Goal: Task Accomplishment & Management: Use online tool/utility

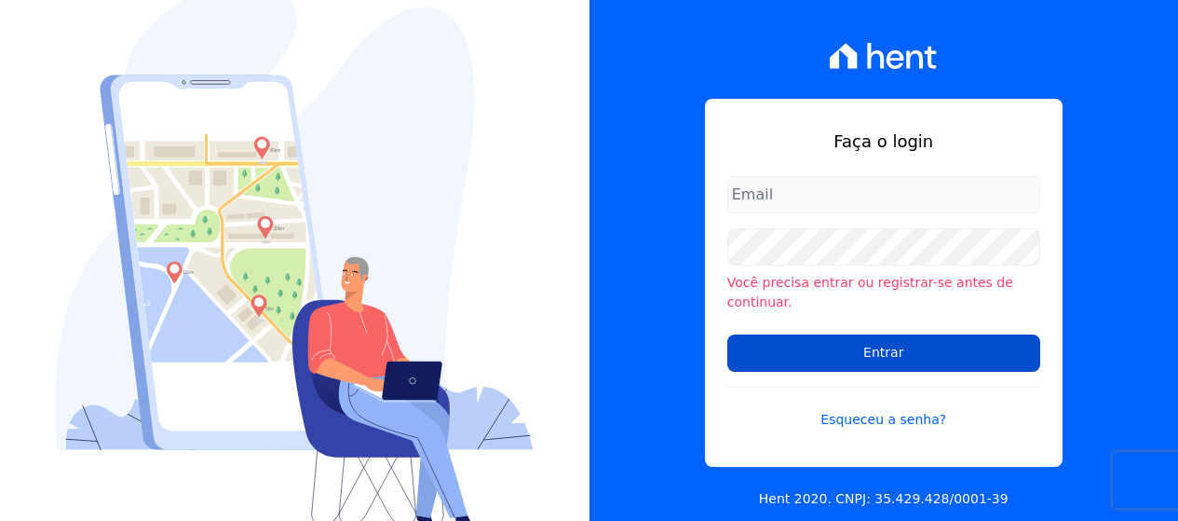
type input "[PERSON_NAME][EMAIL_ADDRESS][DOMAIN_NAME]"
click at [886, 352] on input "Entrar" at bounding box center [884, 352] width 313 height 37
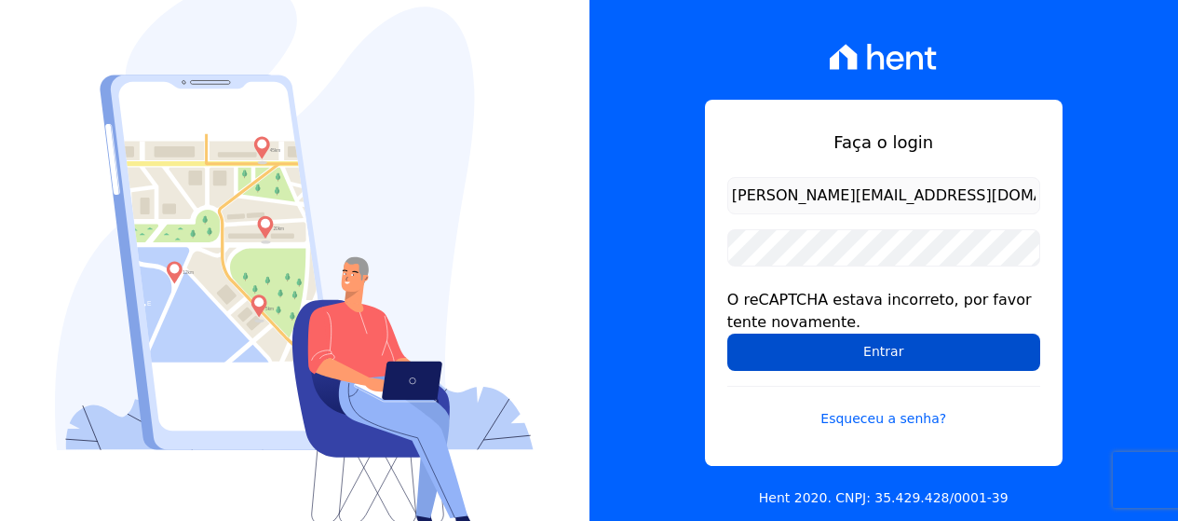
click at [851, 351] on input "Entrar" at bounding box center [884, 351] width 313 height 37
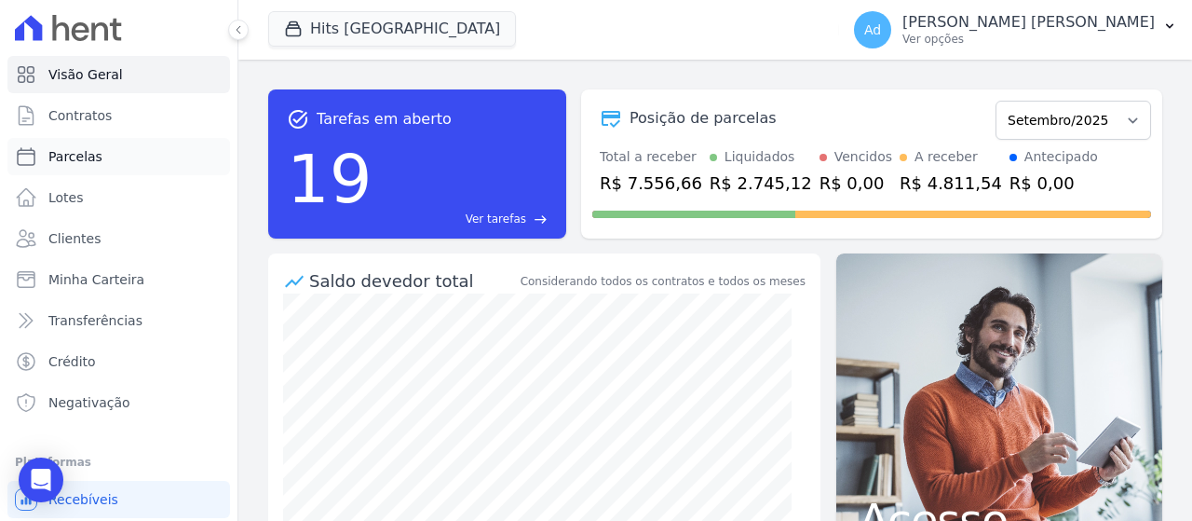
click at [116, 162] on link "Parcelas" at bounding box center [118, 156] width 223 height 37
select select
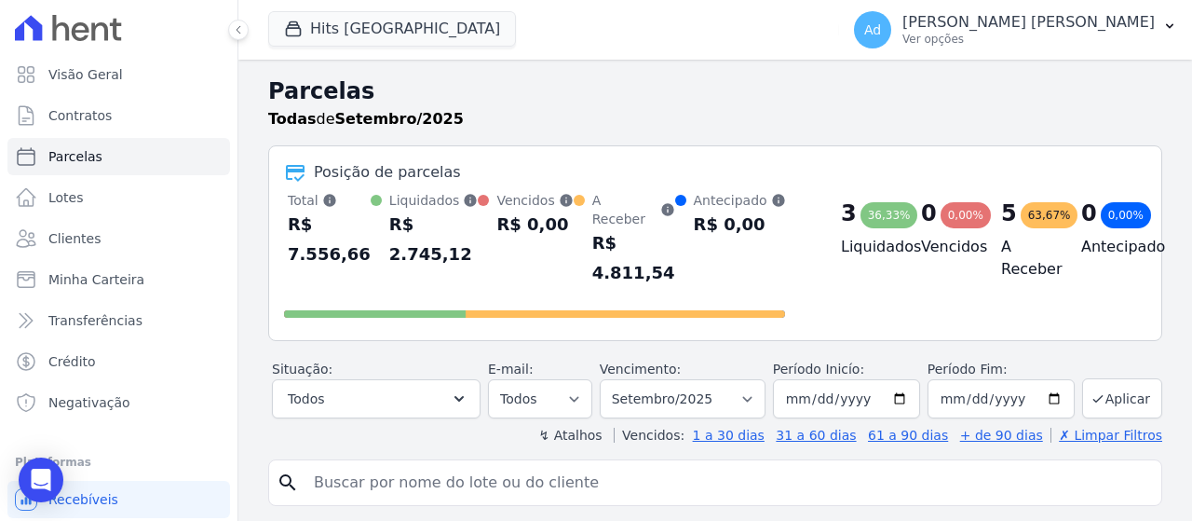
click at [403, 469] on input "search" at bounding box center [728, 482] width 851 height 37
type input "702"
select select
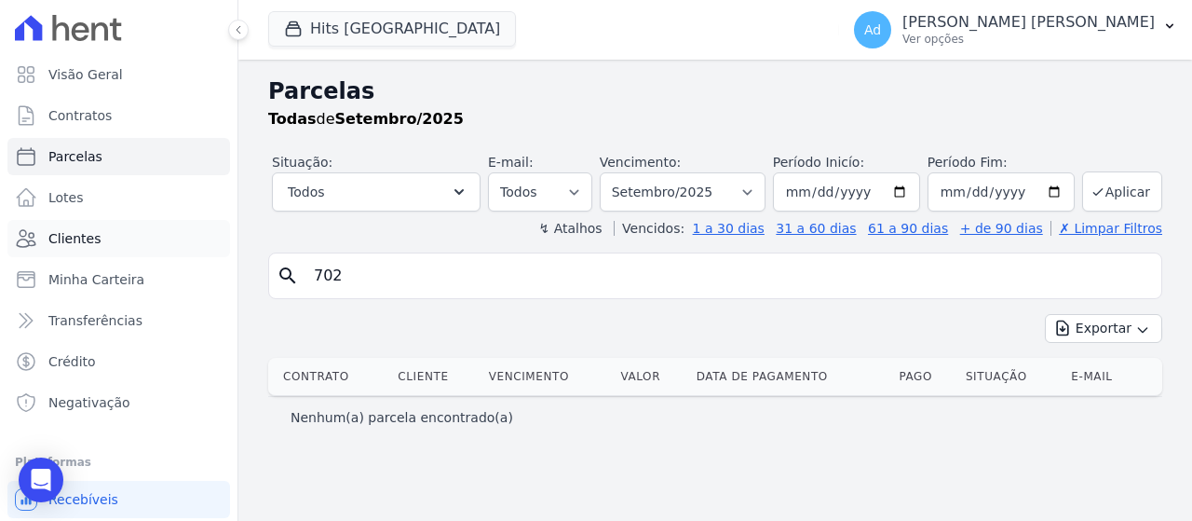
drag, startPoint x: 410, startPoint y: 265, endPoint x: 196, endPoint y: 252, distance: 214.7
click at [196, 252] on div "Visão Geral Contratos Parcelas Lotes Clientes Minha Carteira Transferências Cré…" at bounding box center [596, 260] width 1192 height 521
click at [117, 242] on link "Clientes" at bounding box center [118, 238] width 223 height 37
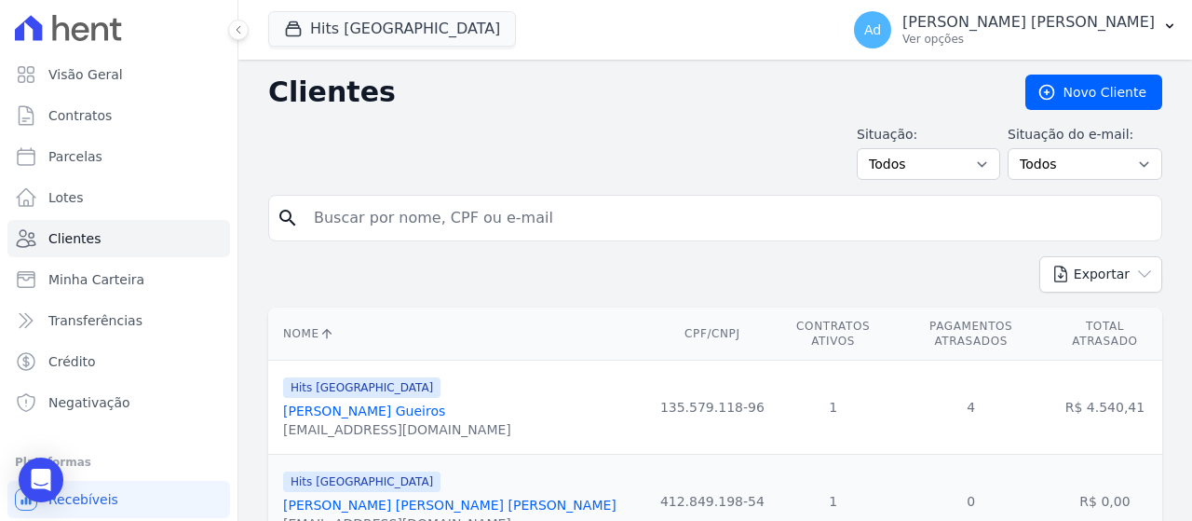
click at [482, 238] on div "search" at bounding box center [715, 218] width 894 height 47
click at [485, 226] on input "search" at bounding box center [728, 217] width 851 height 37
type input "caroline"
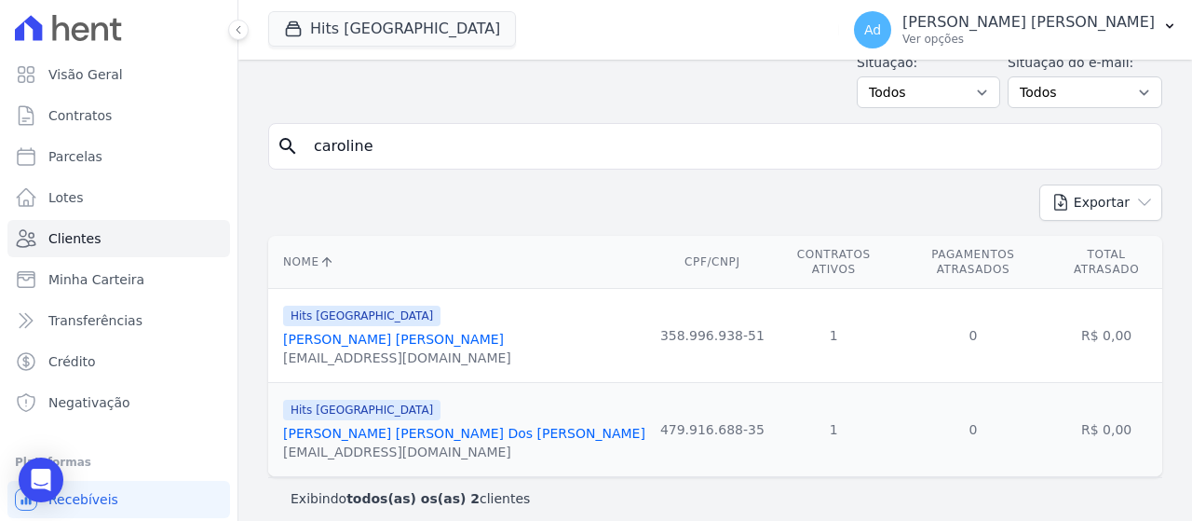
click at [502, 155] on input "caroline" at bounding box center [728, 146] width 851 height 37
type input "carolline"
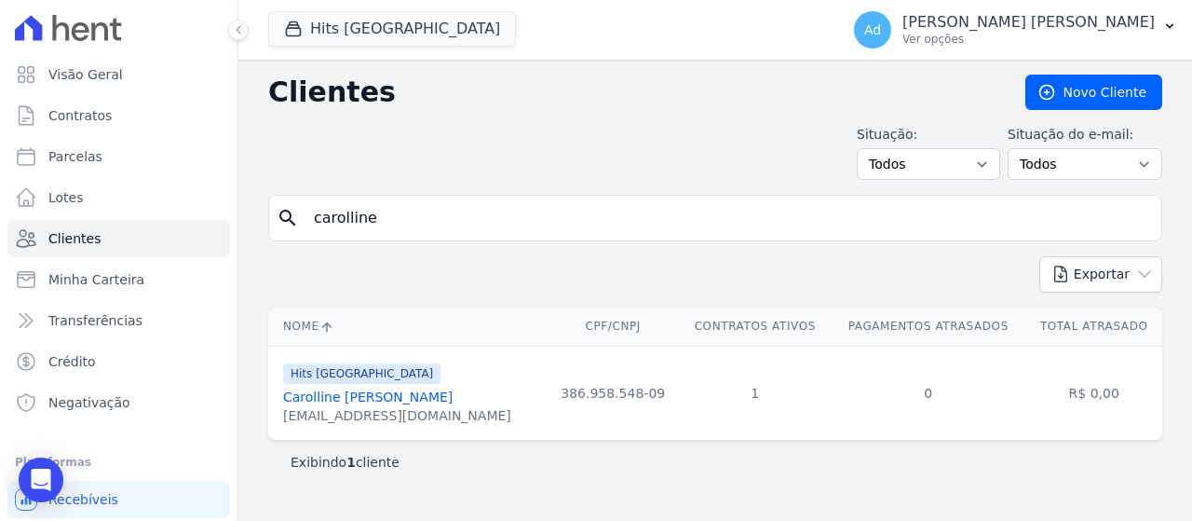
click at [410, 402] on link "Carolline Patricia Francisco" at bounding box center [368, 396] width 170 height 15
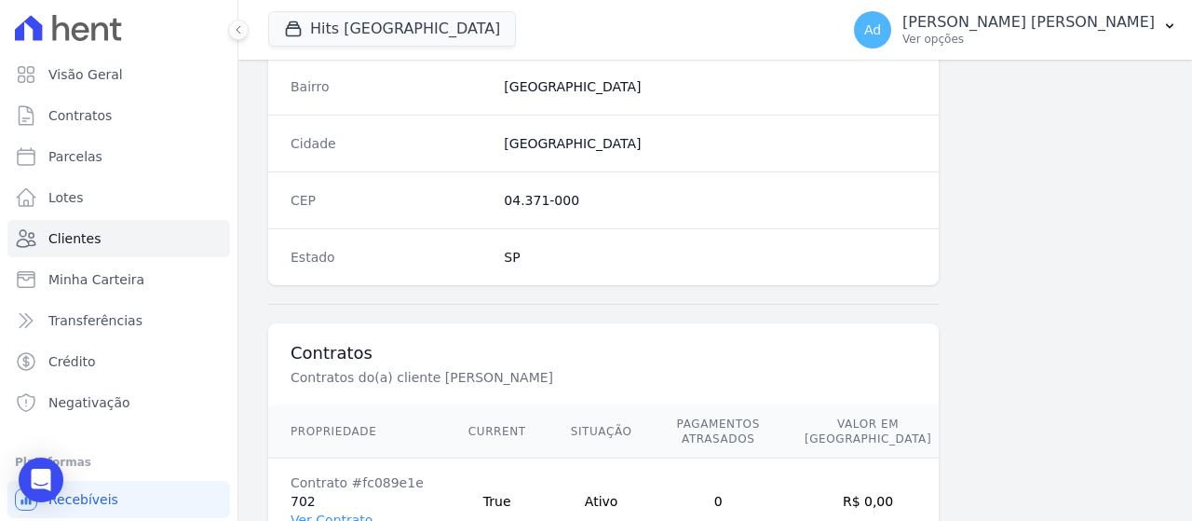
scroll to position [1237, 0]
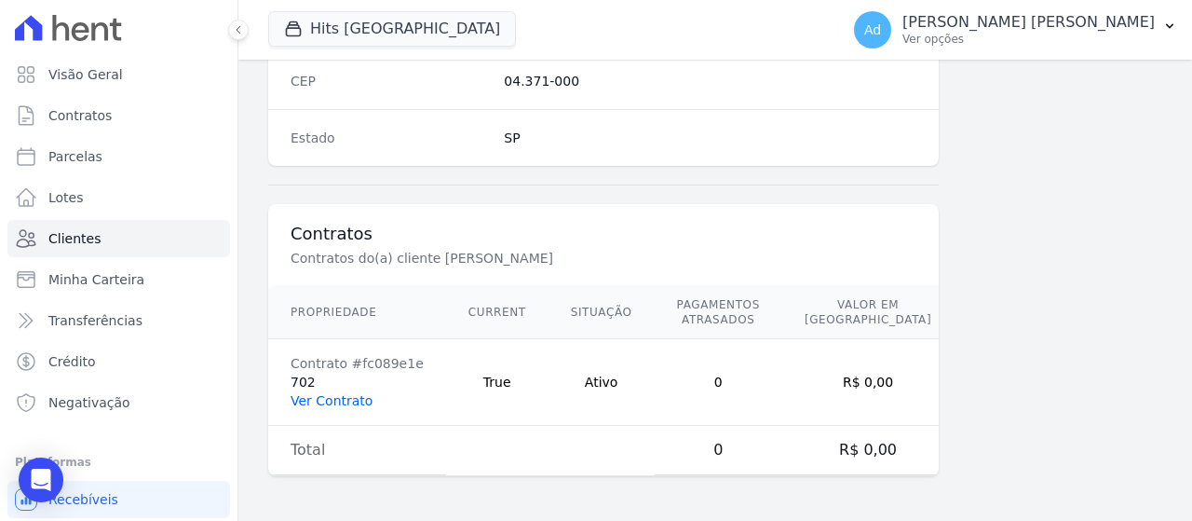
click at [341, 406] on link "Ver Contrato" at bounding box center [332, 400] width 82 height 15
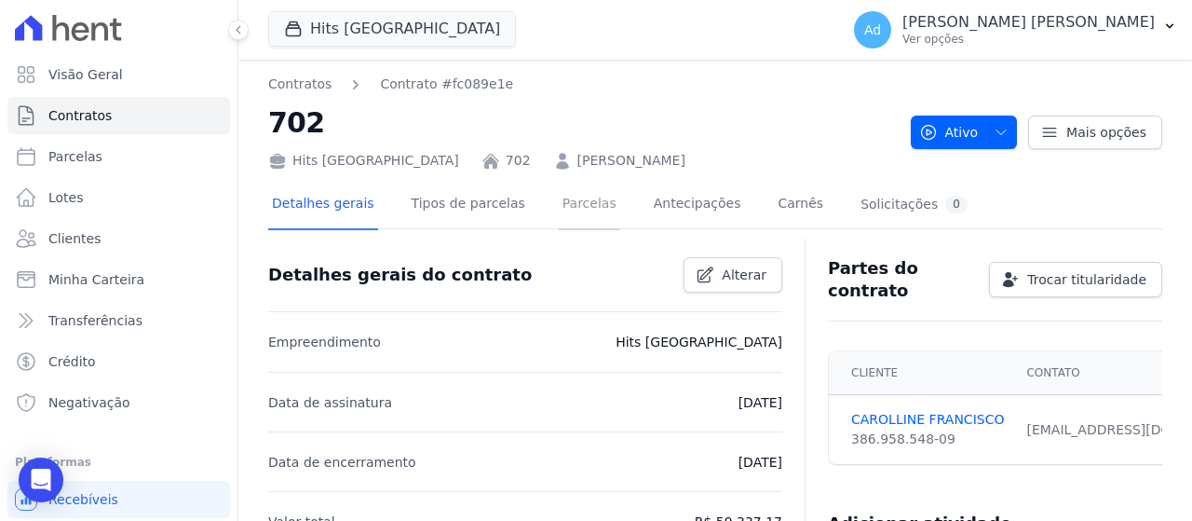
click at [559, 207] on link "Parcelas" at bounding box center [589, 205] width 61 height 49
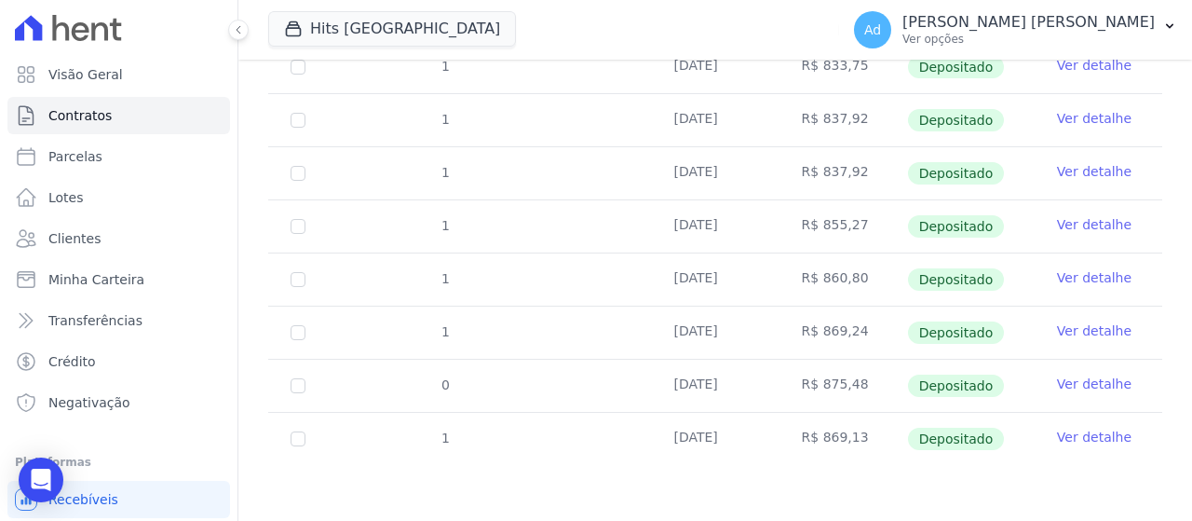
scroll to position [38, 0]
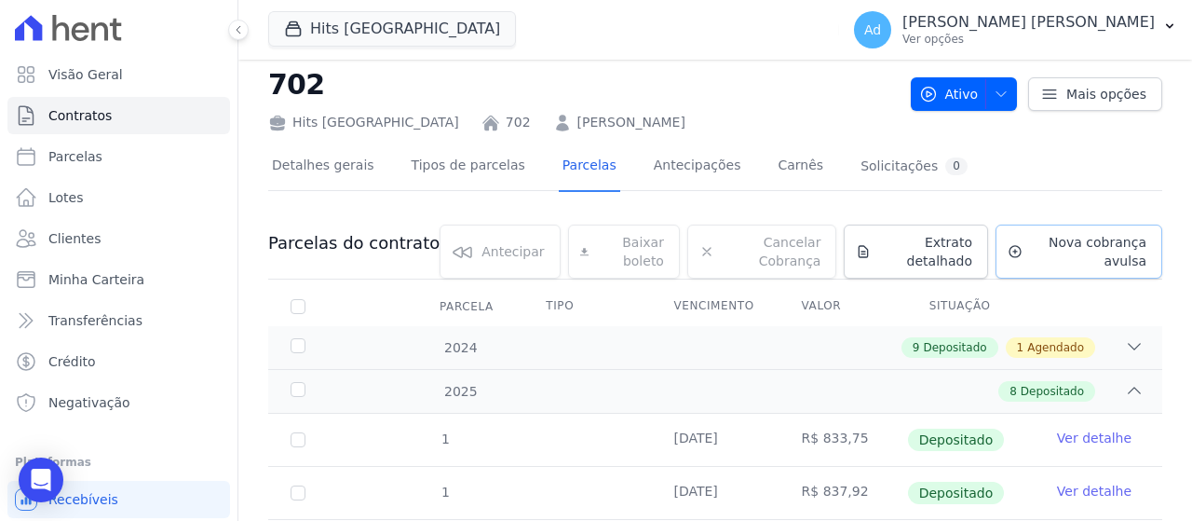
click at [1085, 263] on span "Nova cobrança avulsa" at bounding box center [1088, 251] width 116 height 37
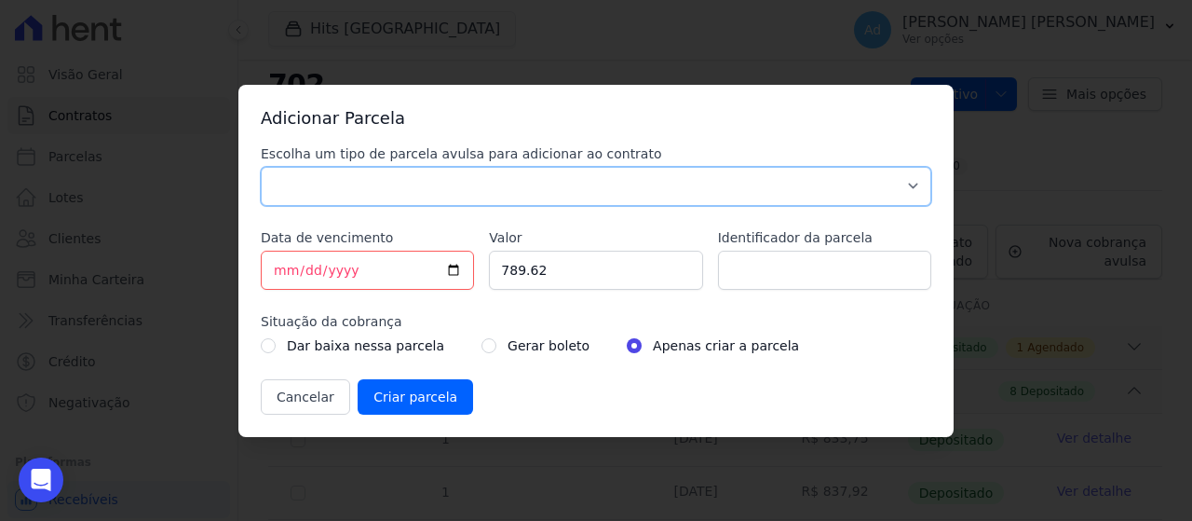
click at [608, 176] on select "Parcela Normal Sinal Caução Intercalada Chaves Pré Chaves Pós Chaves Taxas Quit…" at bounding box center [596, 186] width 671 height 39
select select "standard"
click at [261, 167] on select "Parcela Normal Sinal Caução Intercalada Chaves Pré Chaves Pós Chaves Taxas Quit…" at bounding box center [596, 186] width 671 height 39
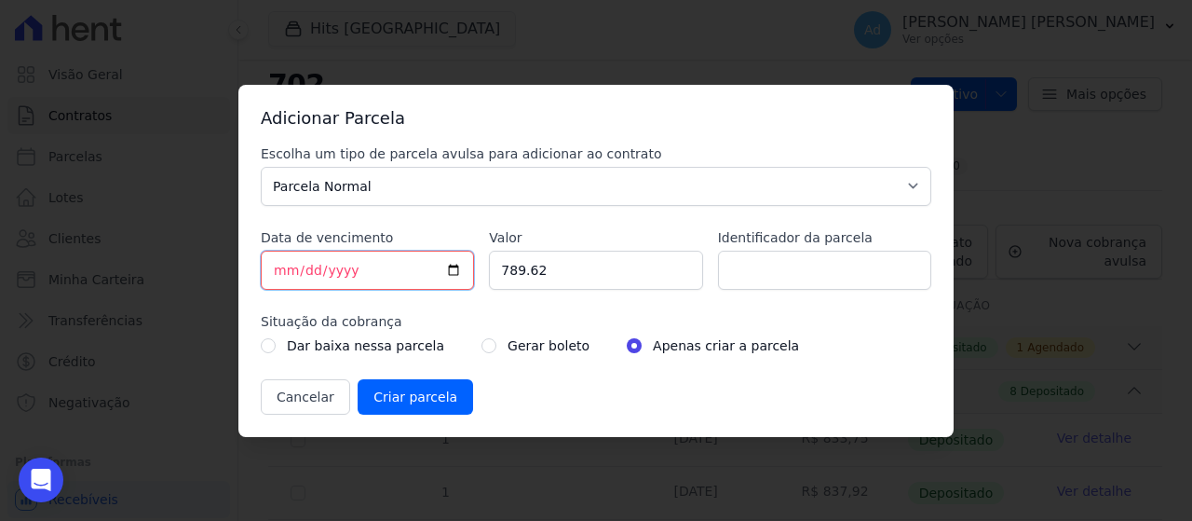
click at [283, 270] on input "2025-09-09" at bounding box center [367, 270] width 213 height 39
type input "2025-09-10"
drag, startPoint x: 565, startPoint y: 268, endPoint x: 394, endPoint y: 286, distance: 172.3
click at [394, 286] on div "Escolha um tipo de parcela avulsa para adicionar ao contrato Parcela Normal Sin…" at bounding box center [596, 279] width 671 height 270
click at [606, 267] on input "Valor" at bounding box center [595, 270] width 213 height 39
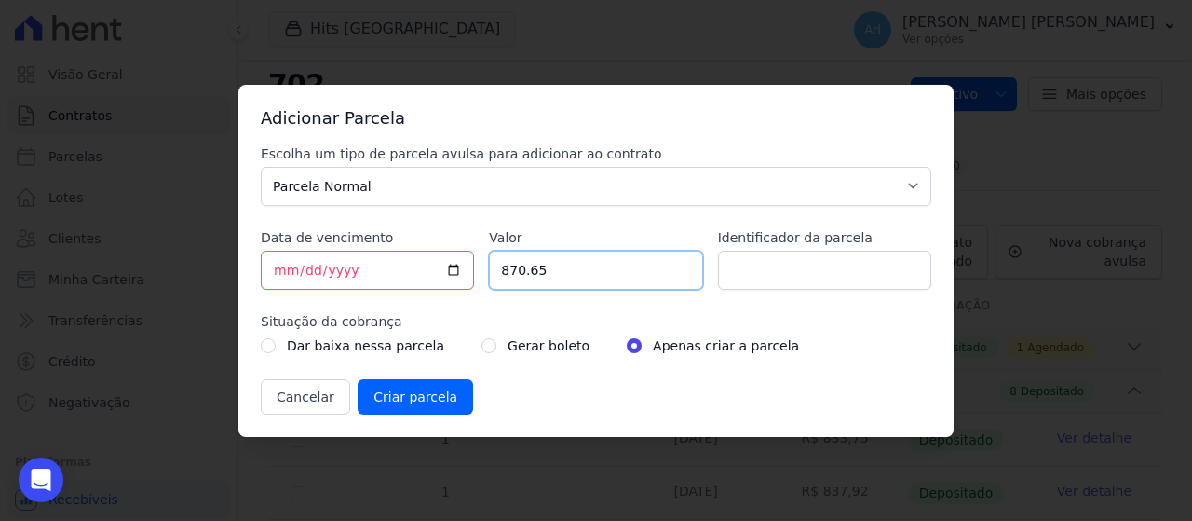
type input "870.65"
drag, startPoint x: 858, startPoint y: 275, endPoint x: 829, endPoint y: 282, distance: 29.8
click at [851, 278] on input "Identificador da parcela" at bounding box center [824, 270] width 213 height 39
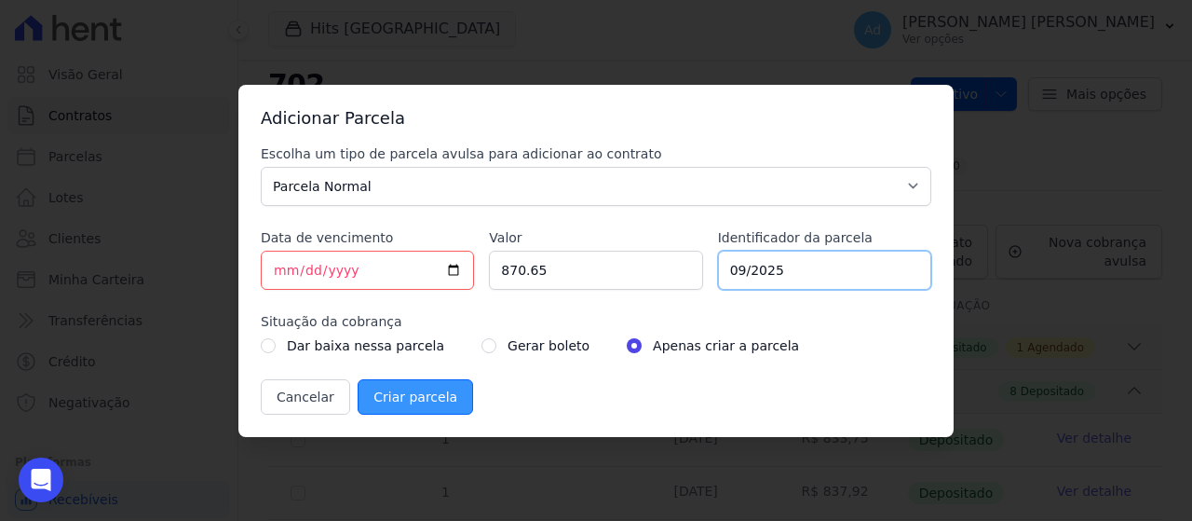
type input "09/2025"
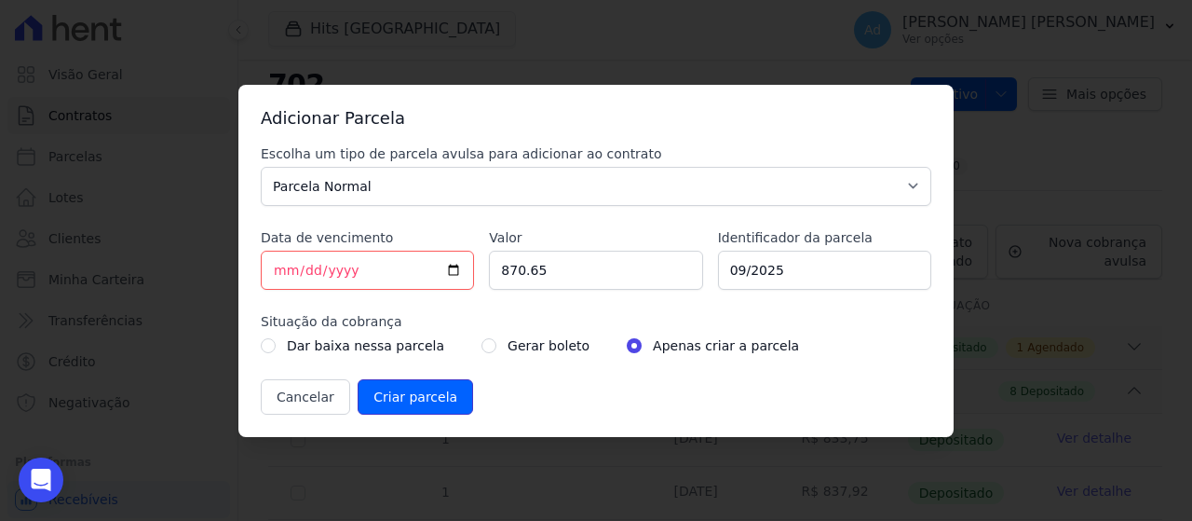
click at [383, 389] on input "Criar parcela" at bounding box center [416, 396] width 116 height 35
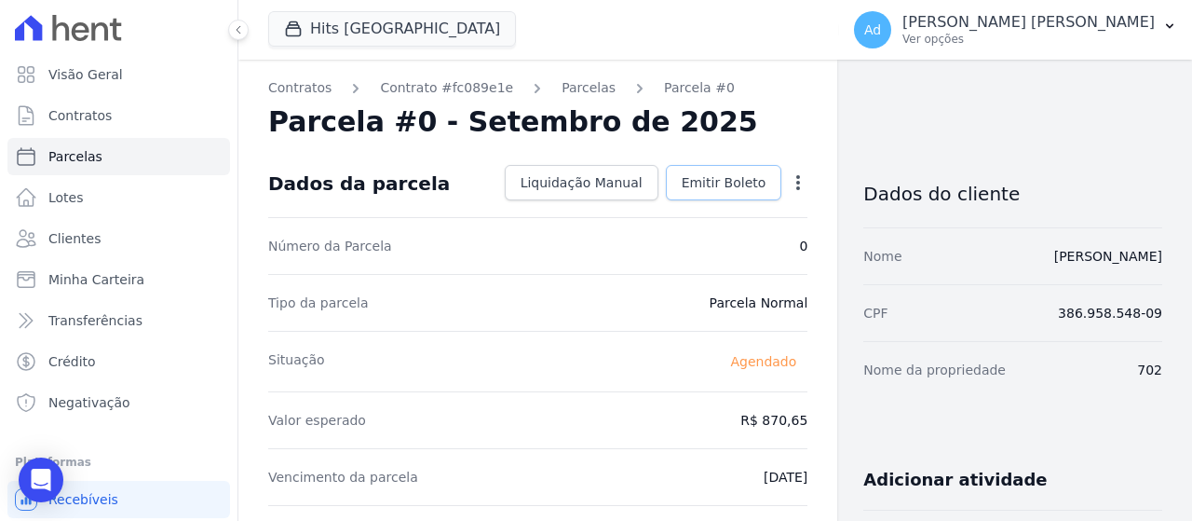
click at [719, 183] on span "Emitir Boleto" at bounding box center [724, 182] width 85 height 19
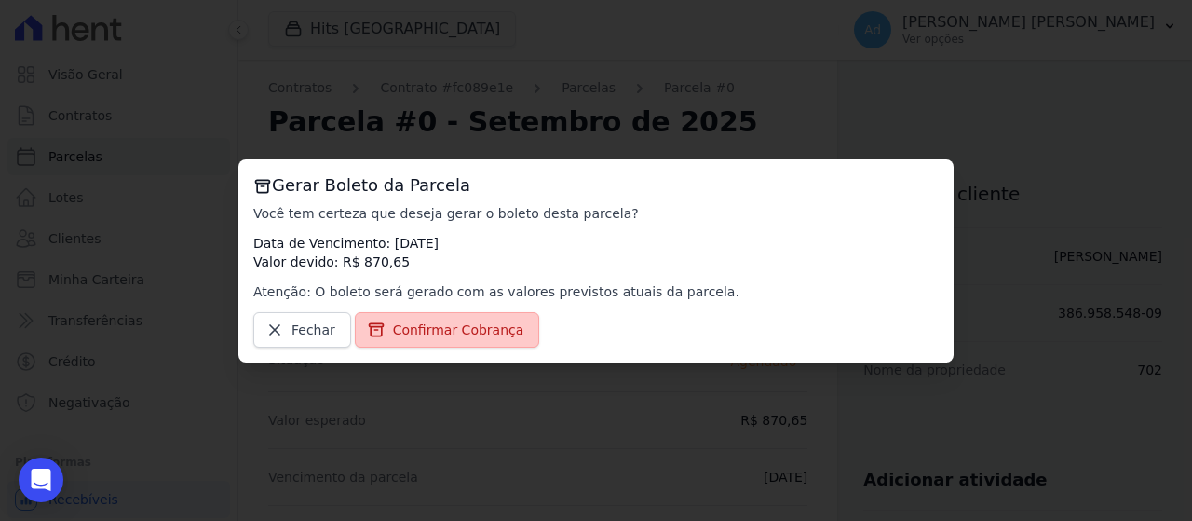
click at [468, 322] on span "Confirmar Cobrança" at bounding box center [458, 329] width 131 height 19
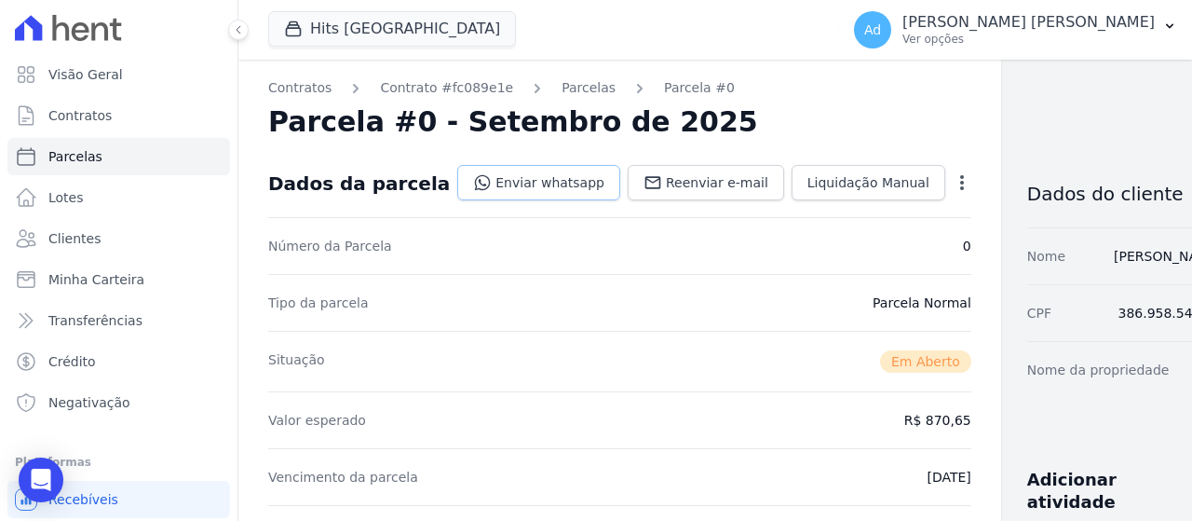
click at [481, 173] on link "Enviar whatsapp" at bounding box center [538, 182] width 163 height 35
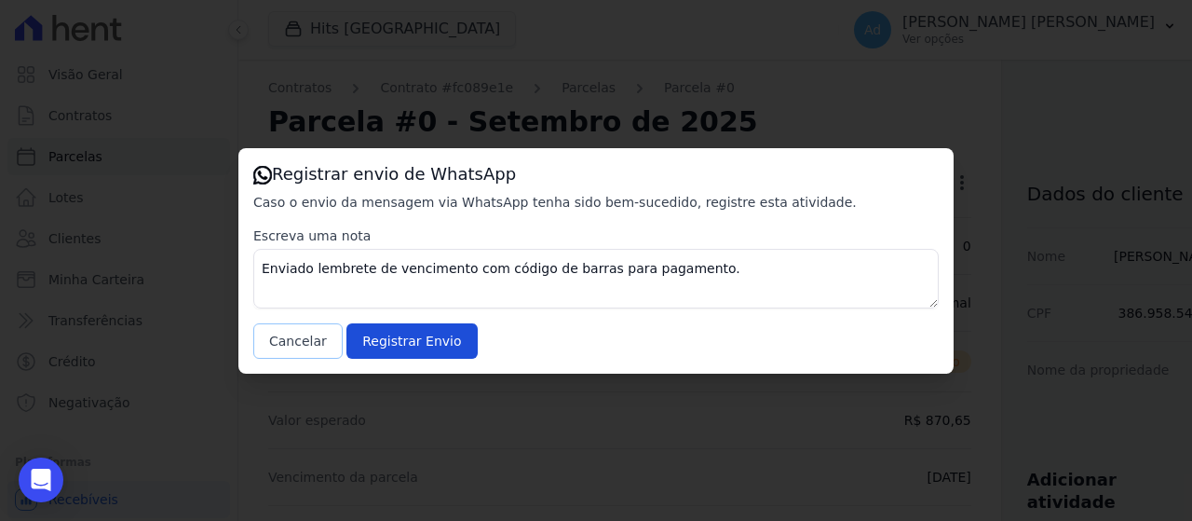
click at [295, 340] on button "Cancelar" at bounding box center [297, 340] width 89 height 35
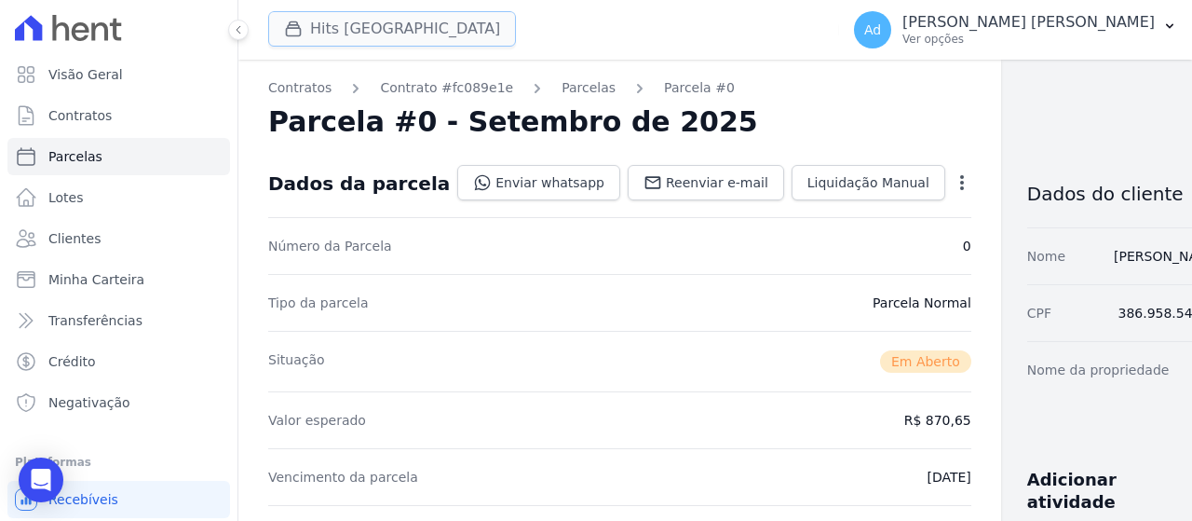
click at [358, 25] on button "Hits Vila Santa Catarina" at bounding box center [392, 28] width 248 height 35
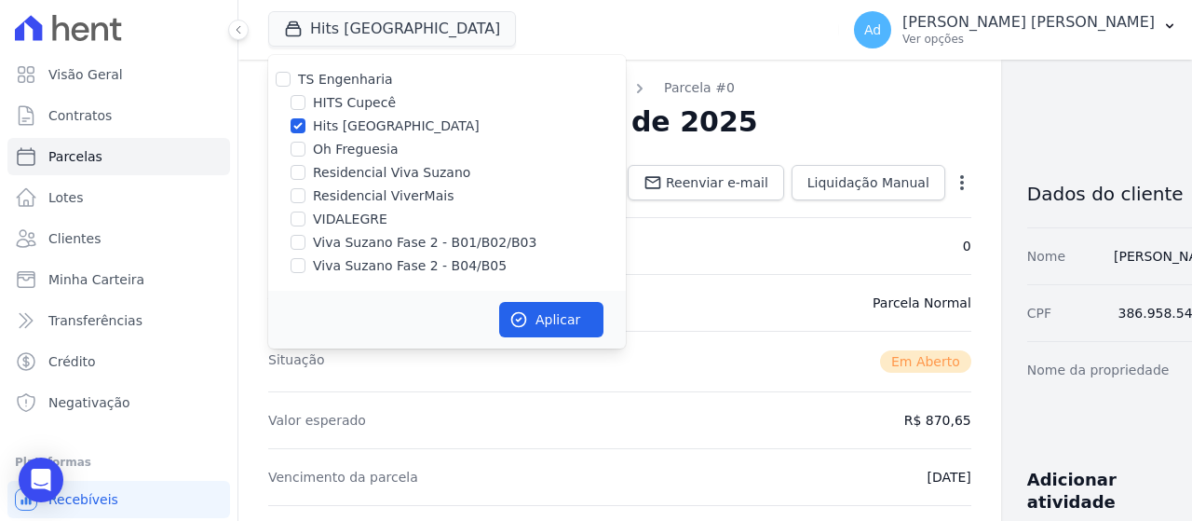
click at [373, 126] on label "Hits Vila Santa Catarina" at bounding box center [396, 126] width 167 height 20
click at [306, 126] on input "Hits Vila Santa Catarina" at bounding box center [298, 125] width 15 height 15
checkbox input "false"
click at [357, 150] on label "Oh Freguesia" at bounding box center [356, 150] width 86 height 20
click at [306, 150] on input "Oh Freguesia" at bounding box center [298, 149] width 15 height 15
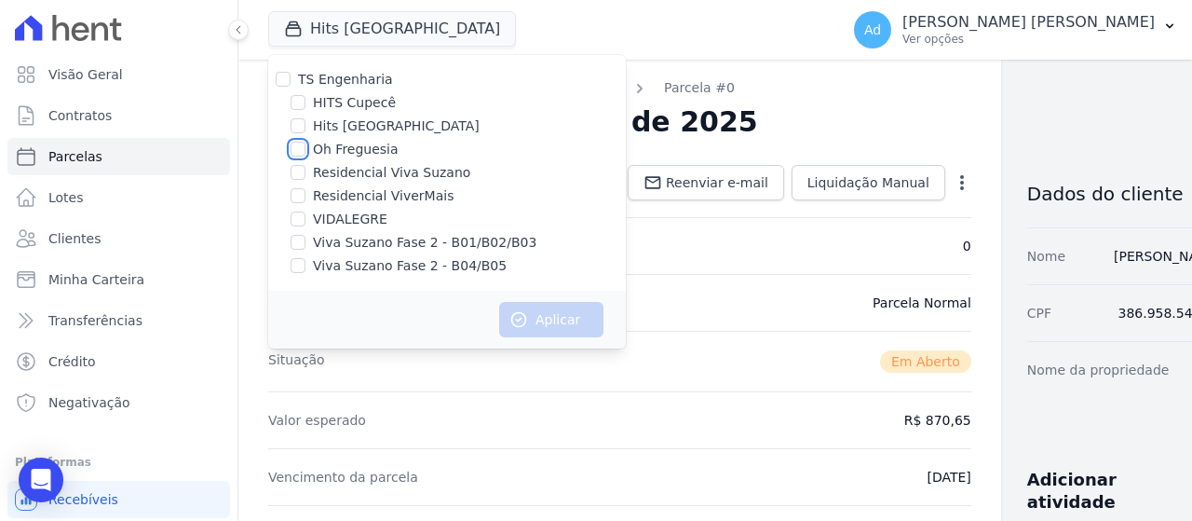
checkbox input "true"
click at [523, 305] on button "Aplicar" at bounding box center [551, 319] width 104 height 35
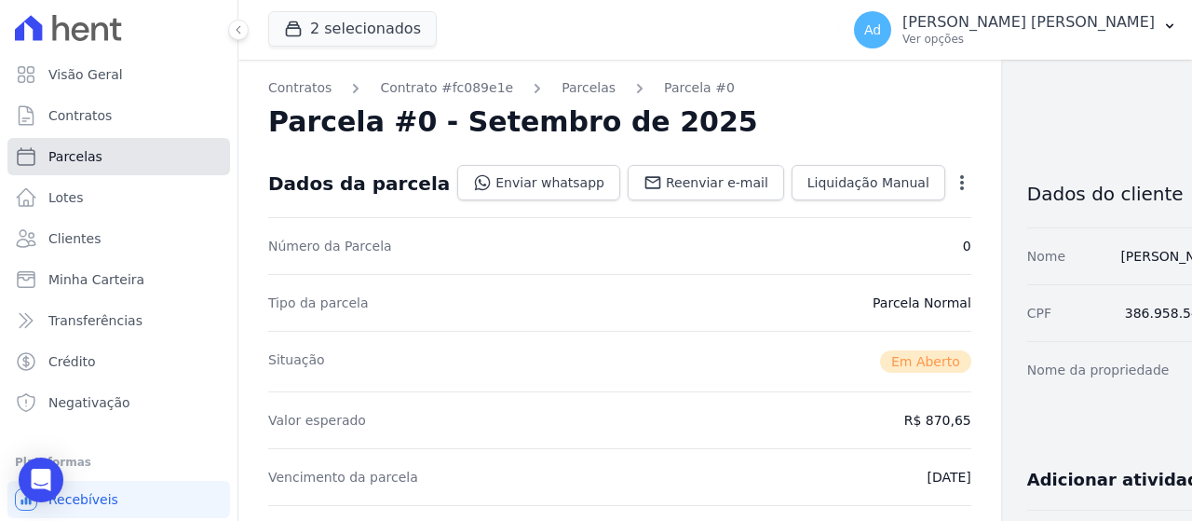
click at [129, 148] on link "Parcelas" at bounding box center [118, 156] width 223 height 37
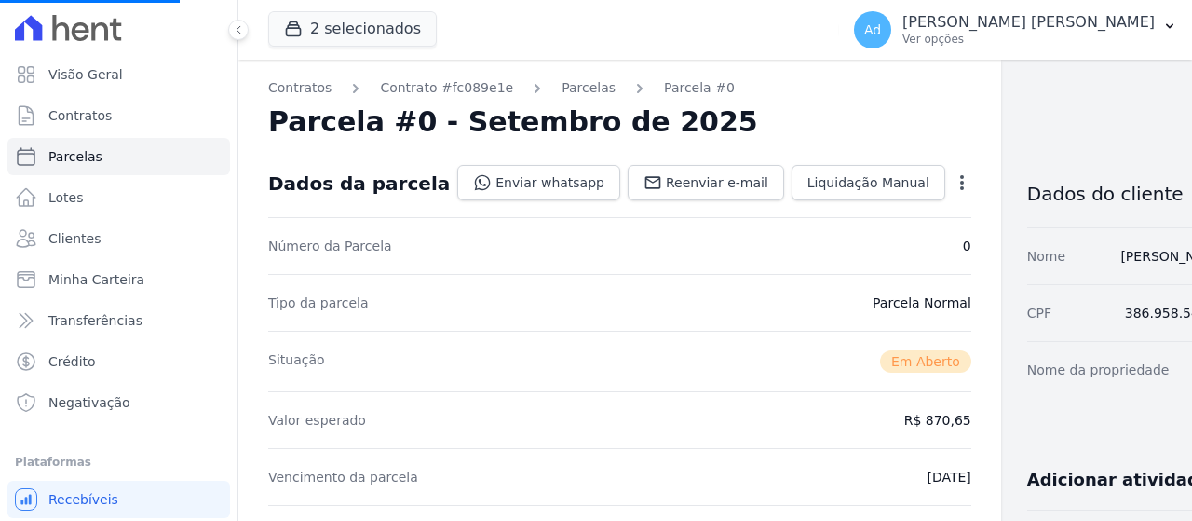
select select
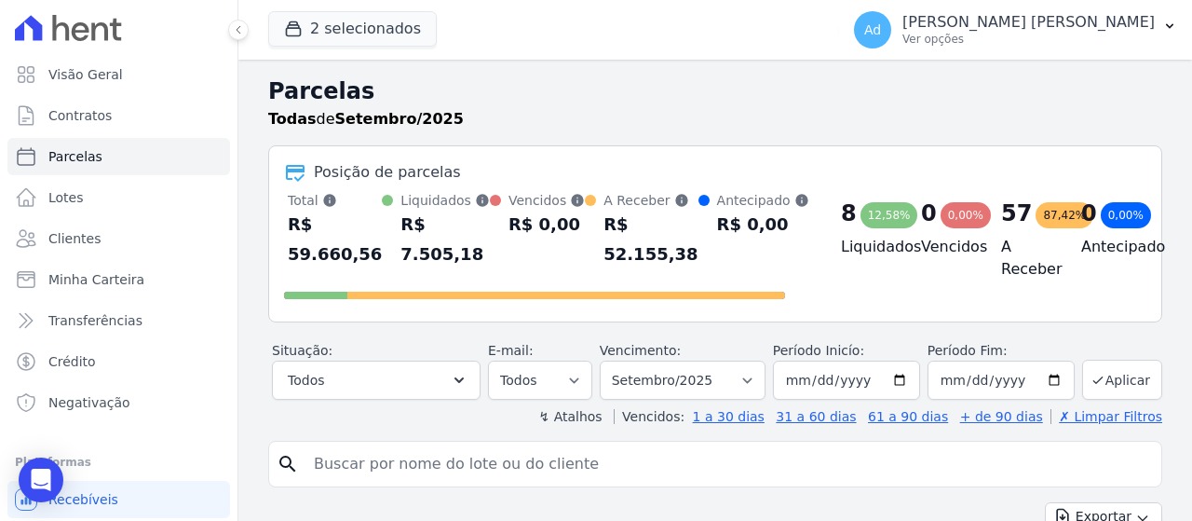
click at [468, 470] on input "search" at bounding box center [728, 463] width 851 height 37
type input "074"
select select
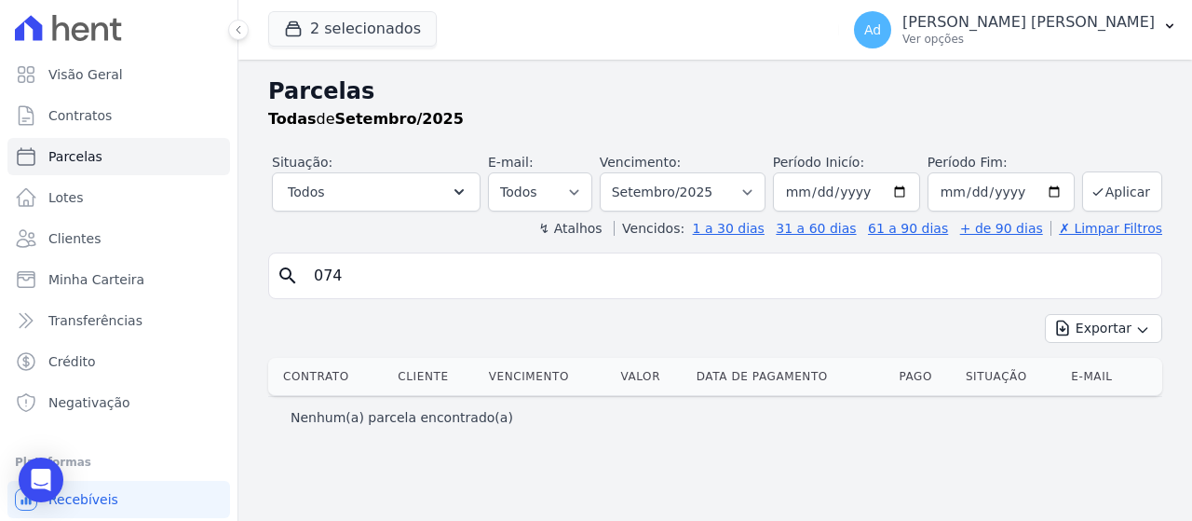
click at [421, 270] on input "074" at bounding box center [728, 275] width 851 height 37
drag, startPoint x: 399, startPoint y: 281, endPoint x: 294, endPoint y: 278, distance: 104.4
click at [294, 278] on div "search 074" at bounding box center [715, 275] width 894 height 47
click at [102, 241] on link "Clientes" at bounding box center [118, 238] width 223 height 37
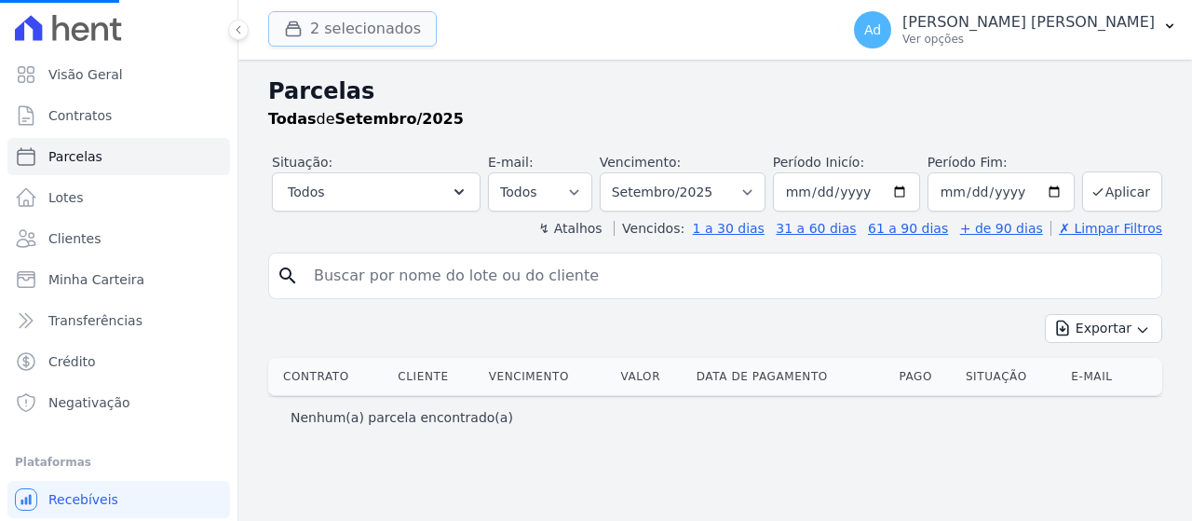
click at [319, 30] on button "2 selecionados" at bounding box center [352, 28] width 169 height 35
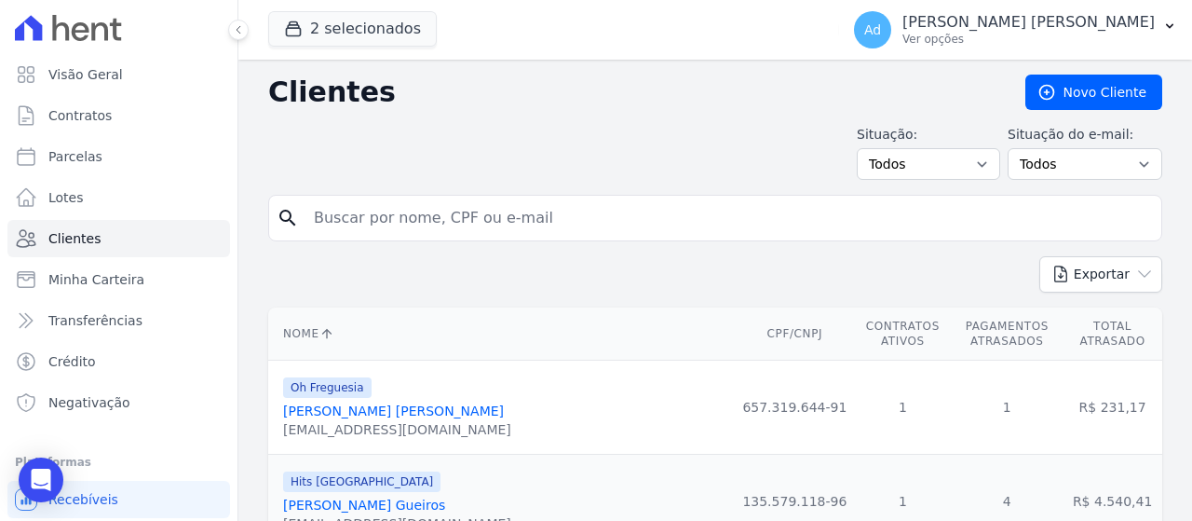
click at [796, 101] on h2 "Clientes" at bounding box center [632, 92] width 728 height 34
click at [540, 224] on input "search" at bounding box center [728, 217] width 851 height 37
type input "nathalia"
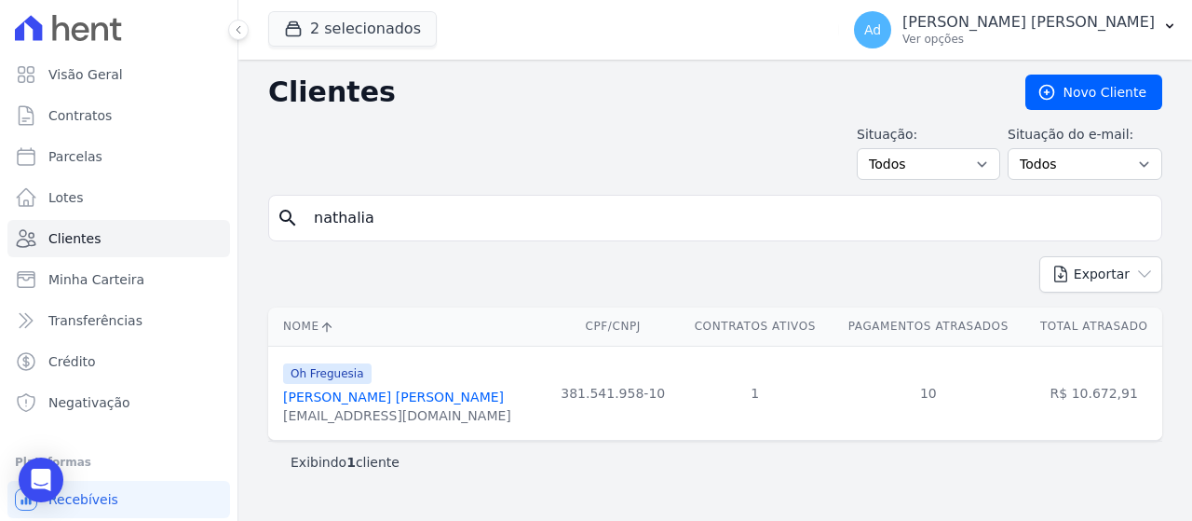
click at [400, 401] on link "Nathalia Mello Bonifacio" at bounding box center [393, 396] width 221 height 15
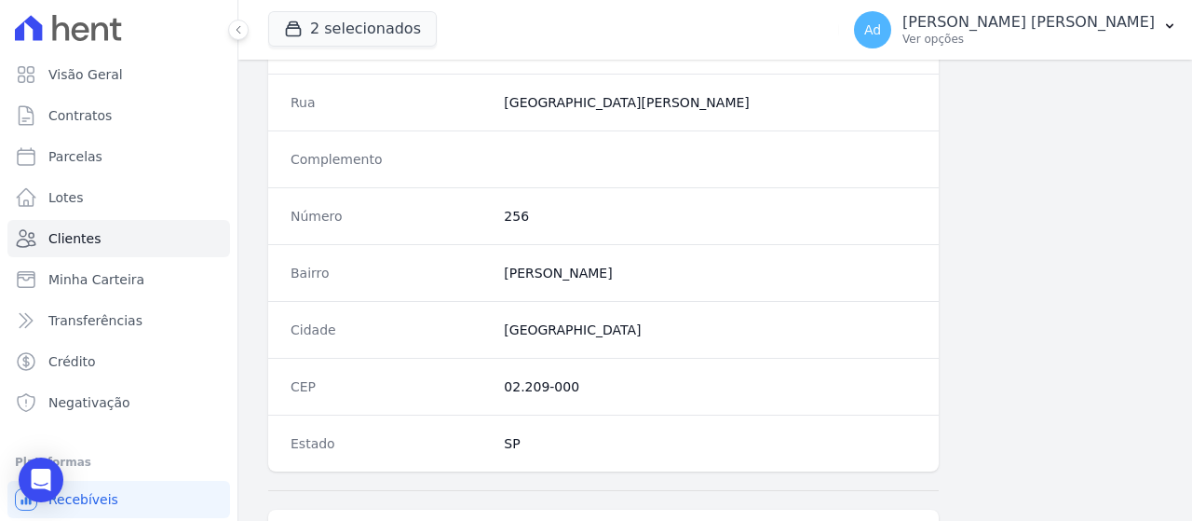
scroll to position [1237, 0]
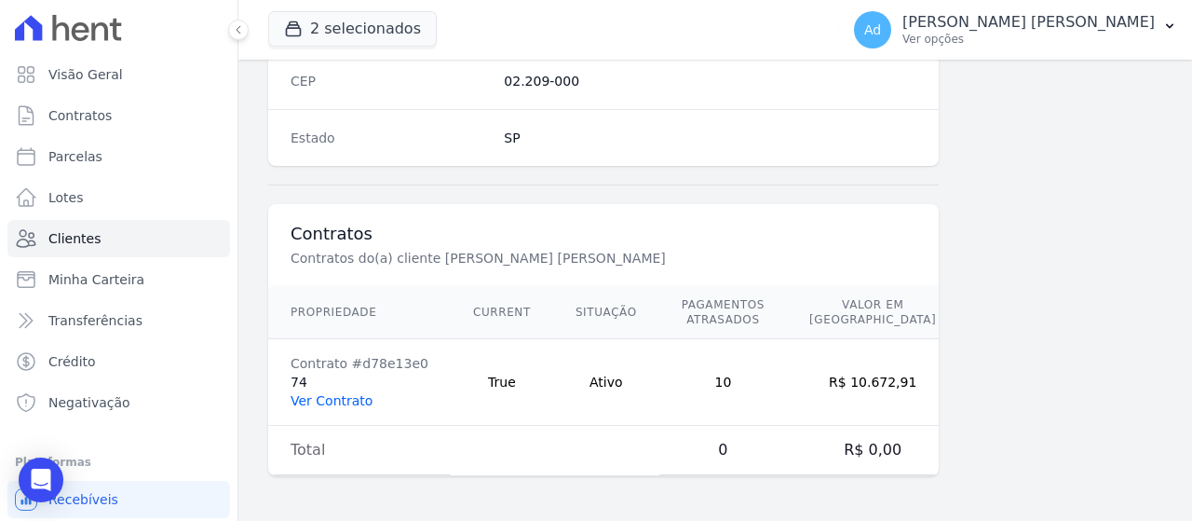
click at [321, 406] on link "Ver Contrato" at bounding box center [332, 400] width 82 height 15
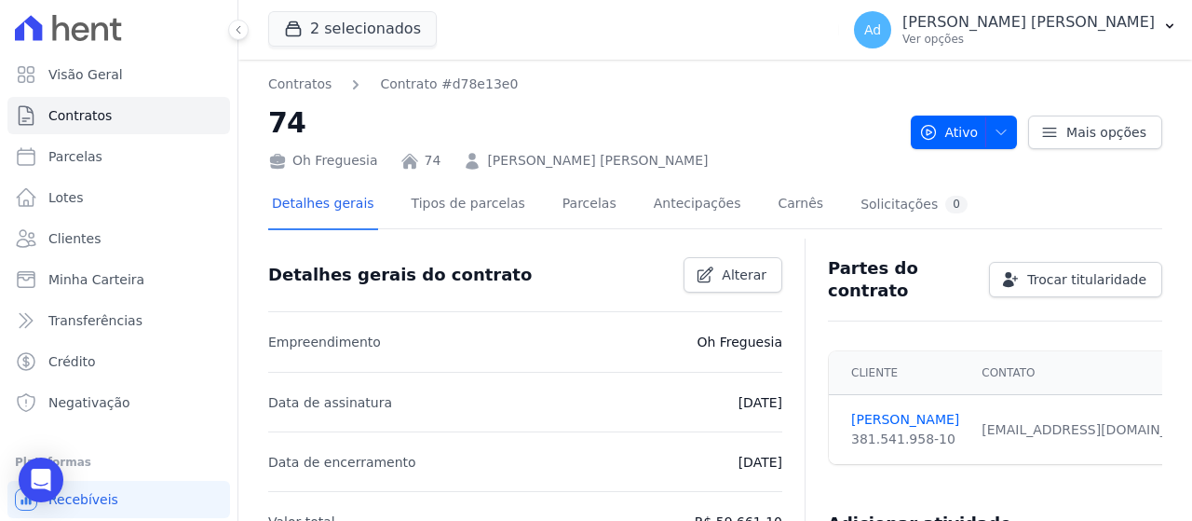
click at [599, 193] on div "Detalhes gerais Tipos de parcelas Parcelas Antecipações Carnês Solicitações 0" at bounding box center [619, 205] width 703 height 49
click at [569, 204] on link "Parcelas" at bounding box center [589, 205] width 61 height 49
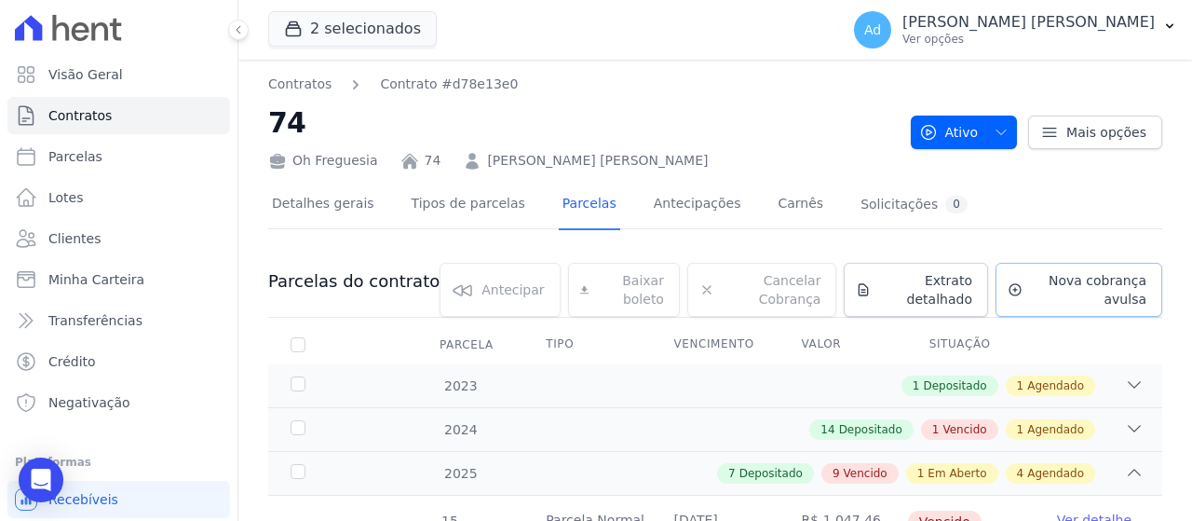
click at [1041, 290] on span "Nova cobrança avulsa" at bounding box center [1088, 289] width 116 height 37
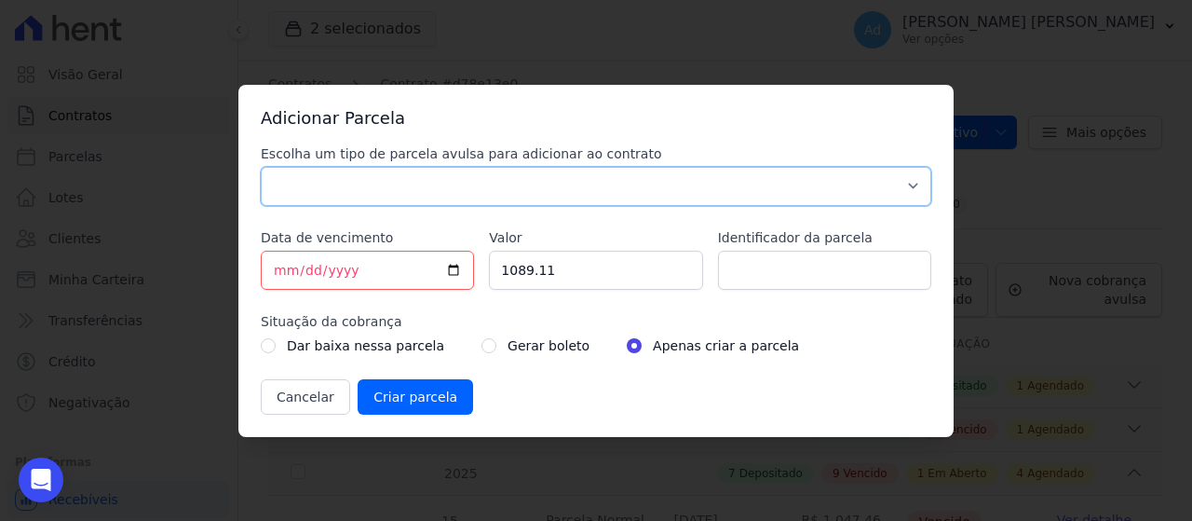
drag, startPoint x: 526, startPoint y: 179, endPoint x: 510, endPoint y: 199, distance: 25.9
click at [526, 179] on select "Parcela Normal Sinal Caução Intercalada Chaves Pré Chaves Pós Chaves Taxas Quit…" at bounding box center [596, 186] width 671 height 39
select select "standard"
click at [261, 167] on select "Parcela Normal Sinal Caução Intercalada Chaves Pré Chaves Pós Chaves Taxas Quit…" at bounding box center [596, 186] width 671 height 39
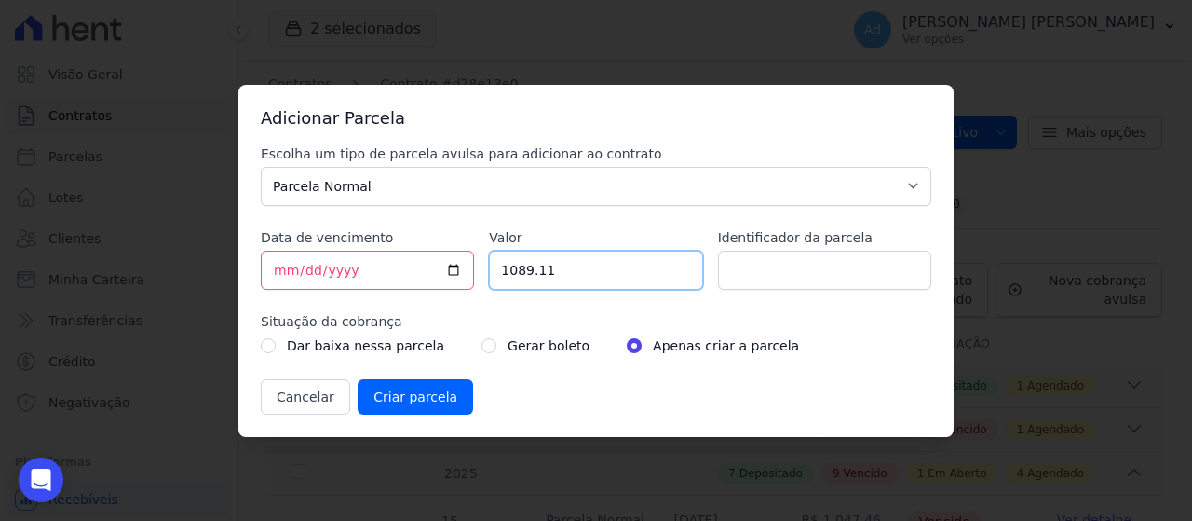
drag, startPoint x: 581, startPoint y: 266, endPoint x: 384, endPoint y: 254, distance: 197.9
click at [384, 254] on div "Escolha um tipo de parcela avulsa para adicionar ao contrato Parcela Normal Sin…" at bounding box center [596, 279] width 671 height 270
click at [551, 259] on input "Valor" at bounding box center [595, 270] width 213 height 39
type input "1126.49"
click at [812, 268] on input "Identificador da parcela" at bounding box center [824, 270] width 213 height 39
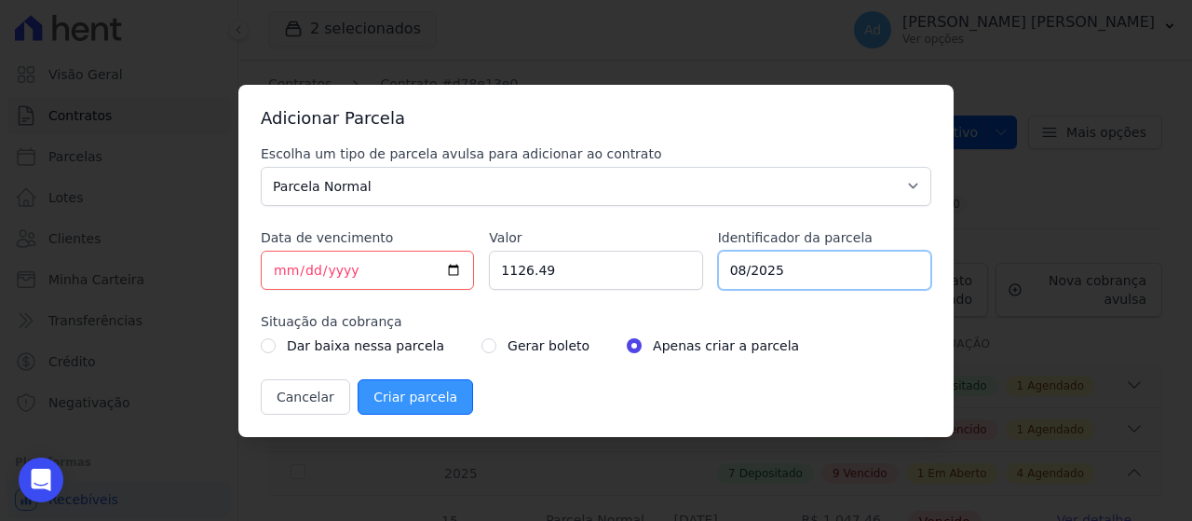
type input "08/2025"
click at [401, 386] on input "Criar parcela" at bounding box center [416, 396] width 116 height 35
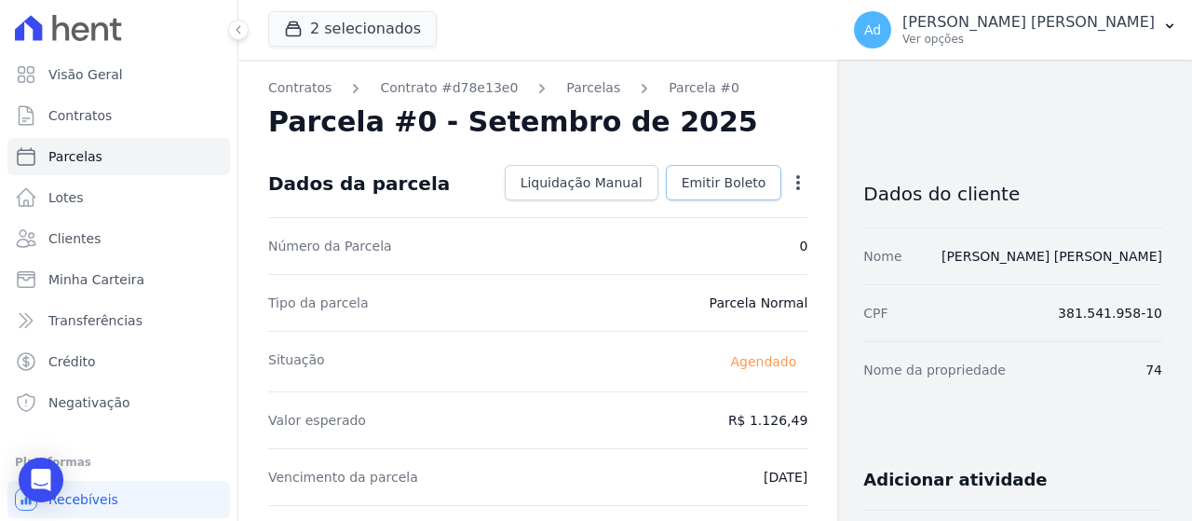
click at [699, 188] on span "Emitir Boleto" at bounding box center [724, 182] width 85 height 19
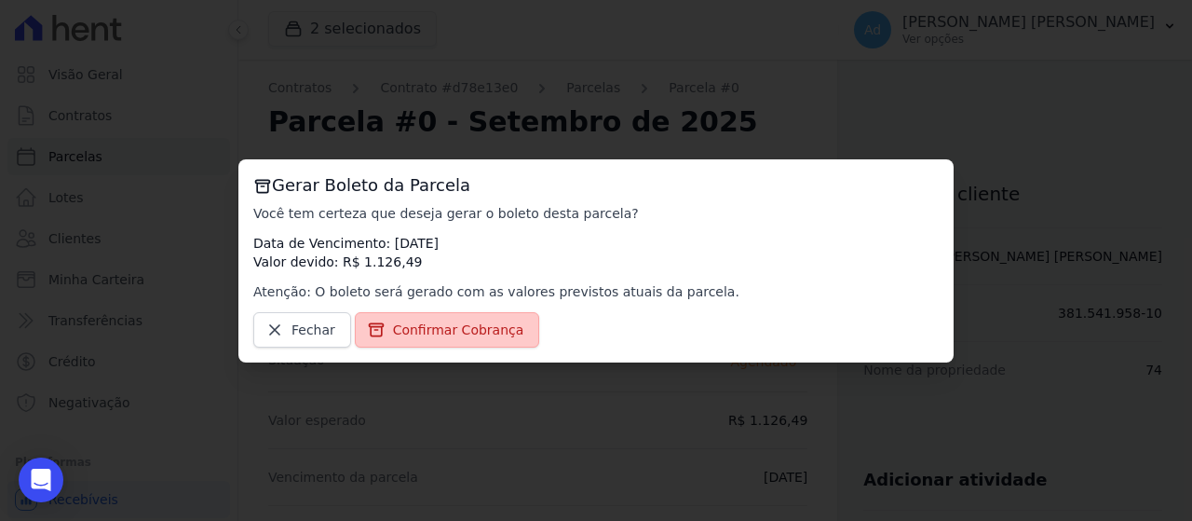
click at [484, 327] on span "Confirmar Cobrança" at bounding box center [458, 329] width 131 height 19
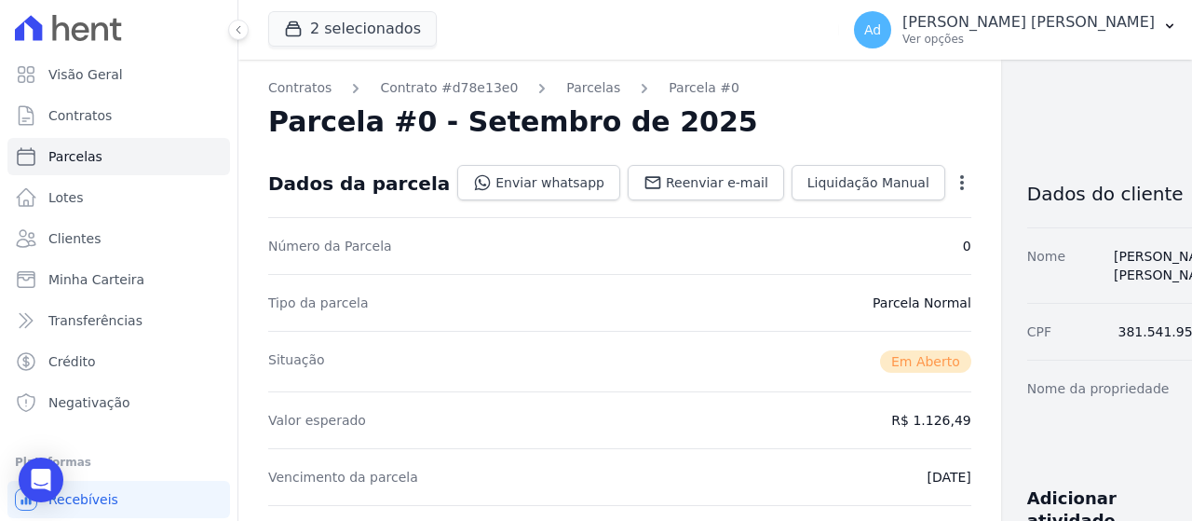
drag, startPoint x: 742, startPoint y: 361, endPoint x: 632, endPoint y: 502, distance: 179.8
click at [742, 361] on div "Situação Em Aberto" at bounding box center [619, 361] width 703 height 61
click at [527, 179] on link "Enviar whatsapp" at bounding box center [538, 182] width 163 height 35
